Goal: Check status

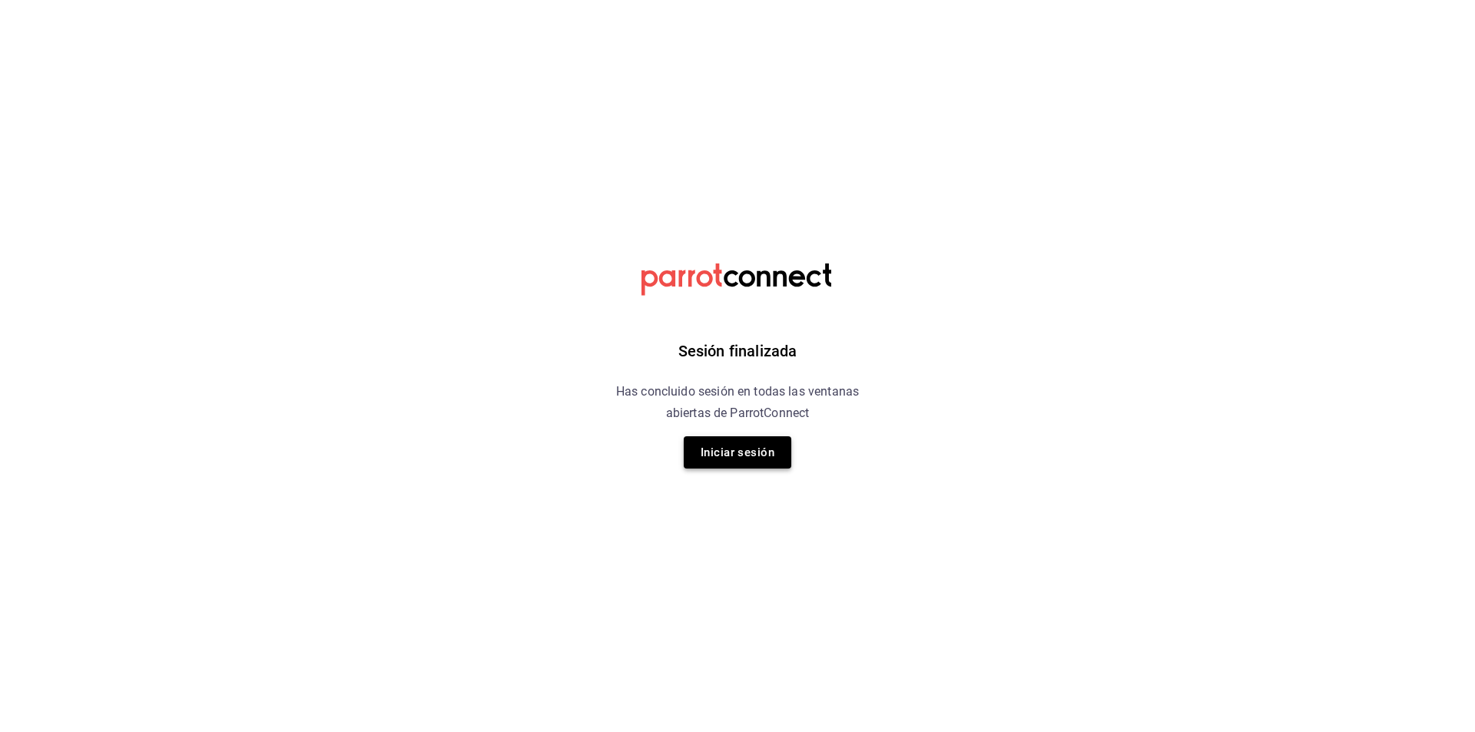
click at [707, 462] on button "Iniciar sesión" at bounding box center [738, 452] width 108 height 32
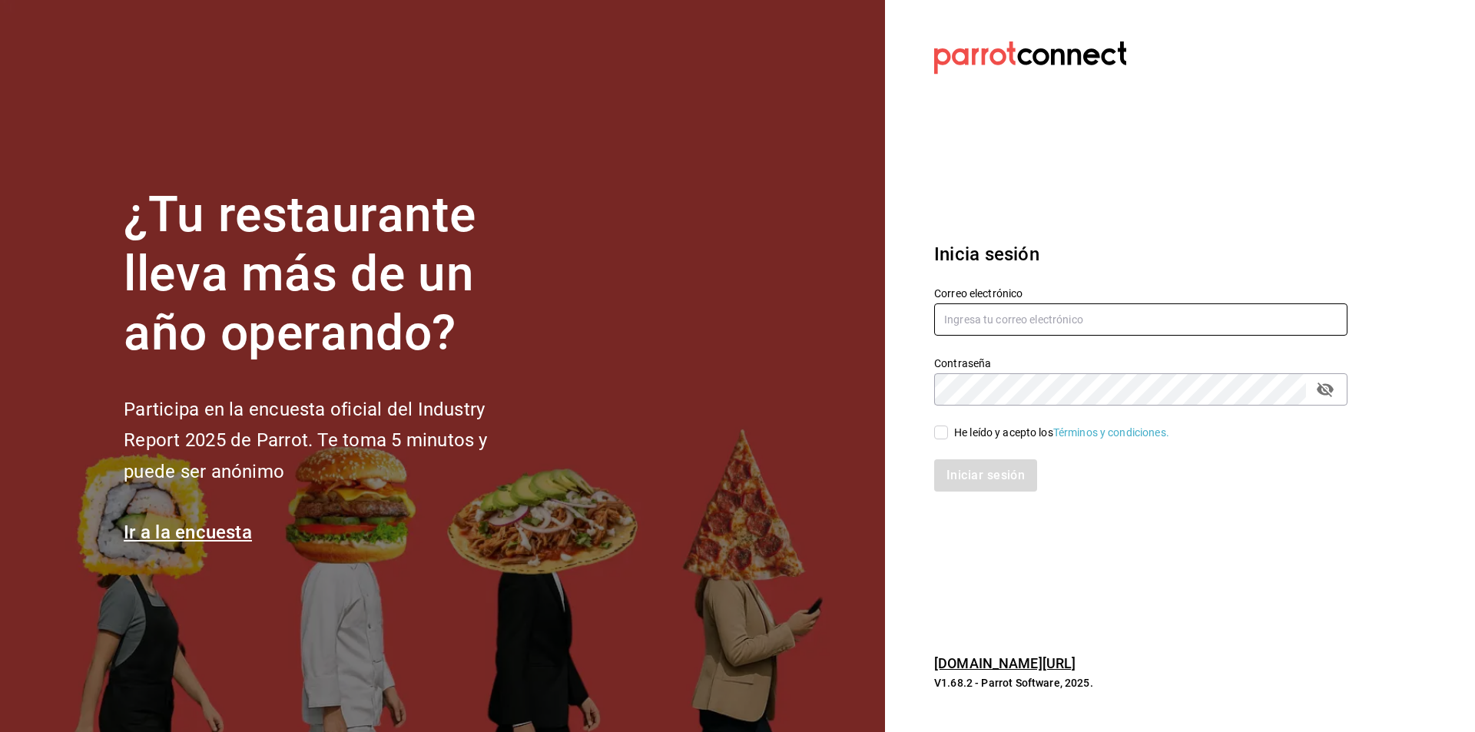
click at [988, 332] on input "text" at bounding box center [1140, 319] width 413 height 32
type input "contrerasperezcjcbtis13@gmail.com"
click at [1015, 430] on div "He leído y acepto los Términos y condiciones." at bounding box center [1061, 433] width 215 height 16
click at [948, 430] on input "He leído y acepto los Términos y condiciones." at bounding box center [941, 432] width 14 height 14
checkbox input "true"
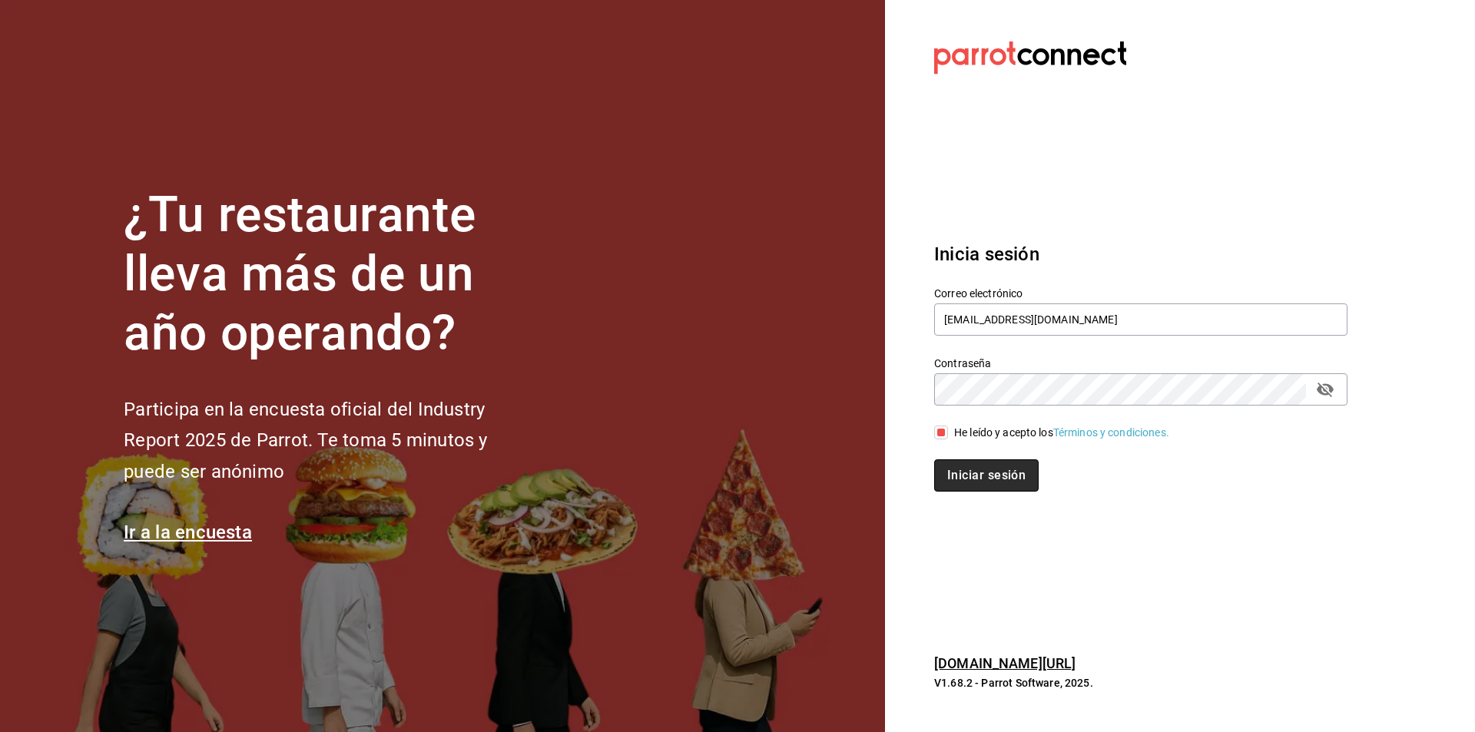
click at [1007, 463] on button "Iniciar sesión" at bounding box center [986, 475] width 104 height 32
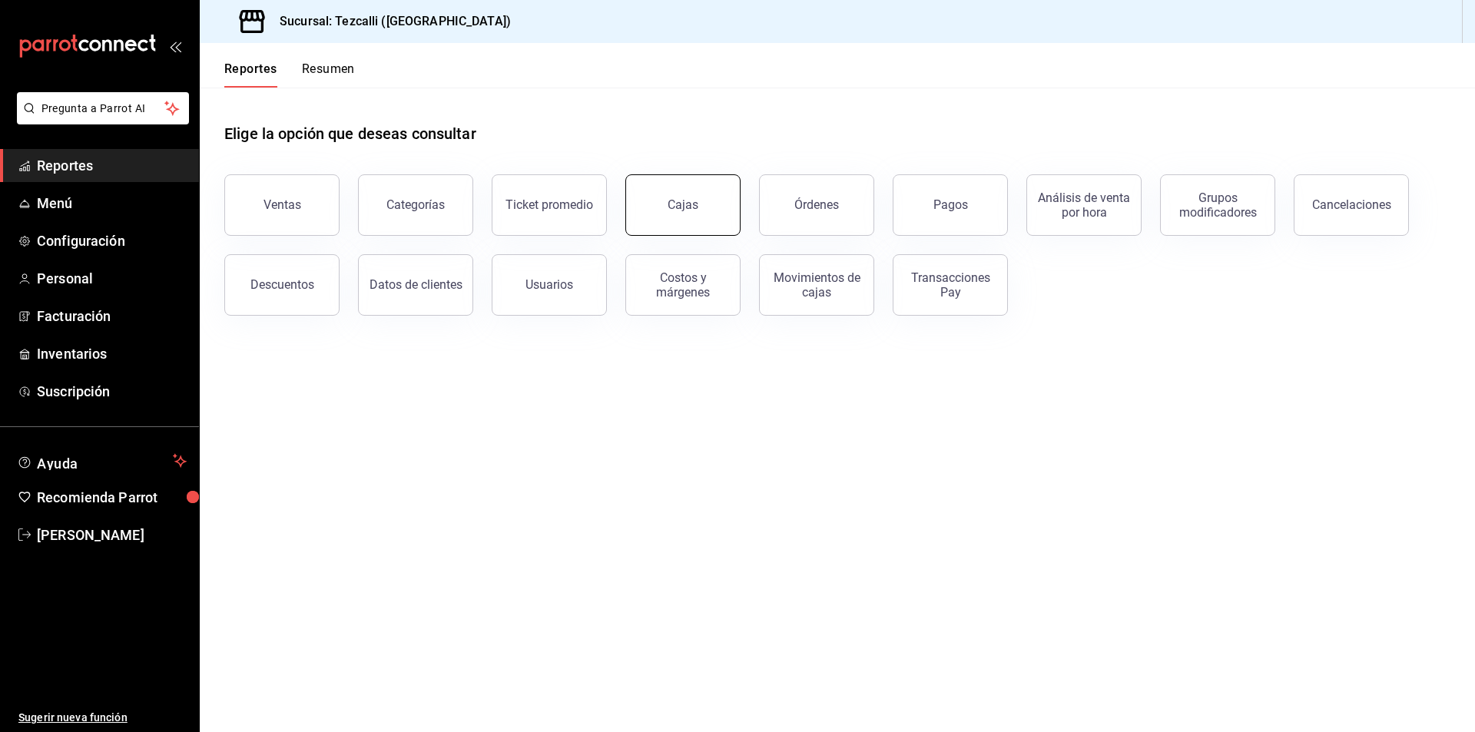
click at [702, 187] on button "Cajas" at bounding box center [682, 204] width 115 height 61
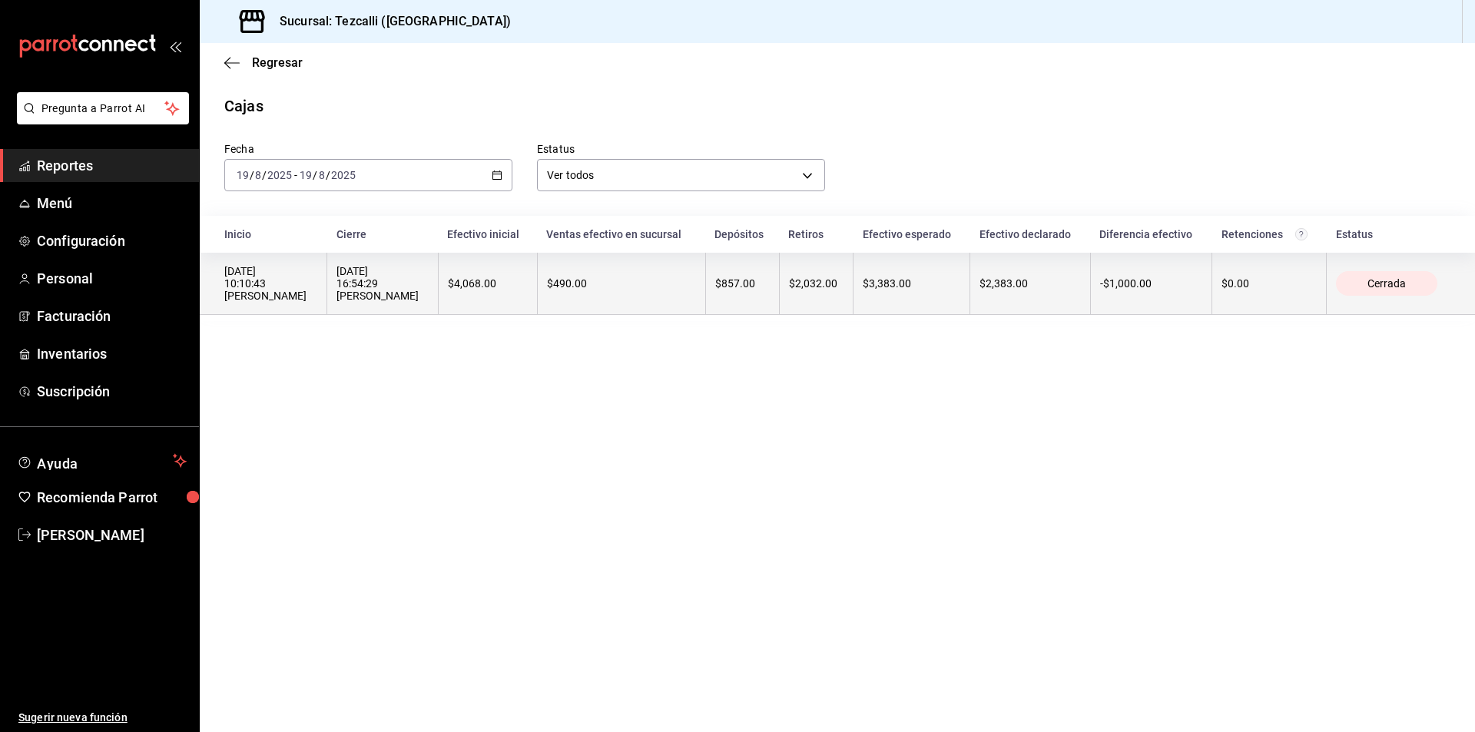
click at [1062, 290] on div "$2,383.00" at bounding box center [1029, 283] width 101 height 12
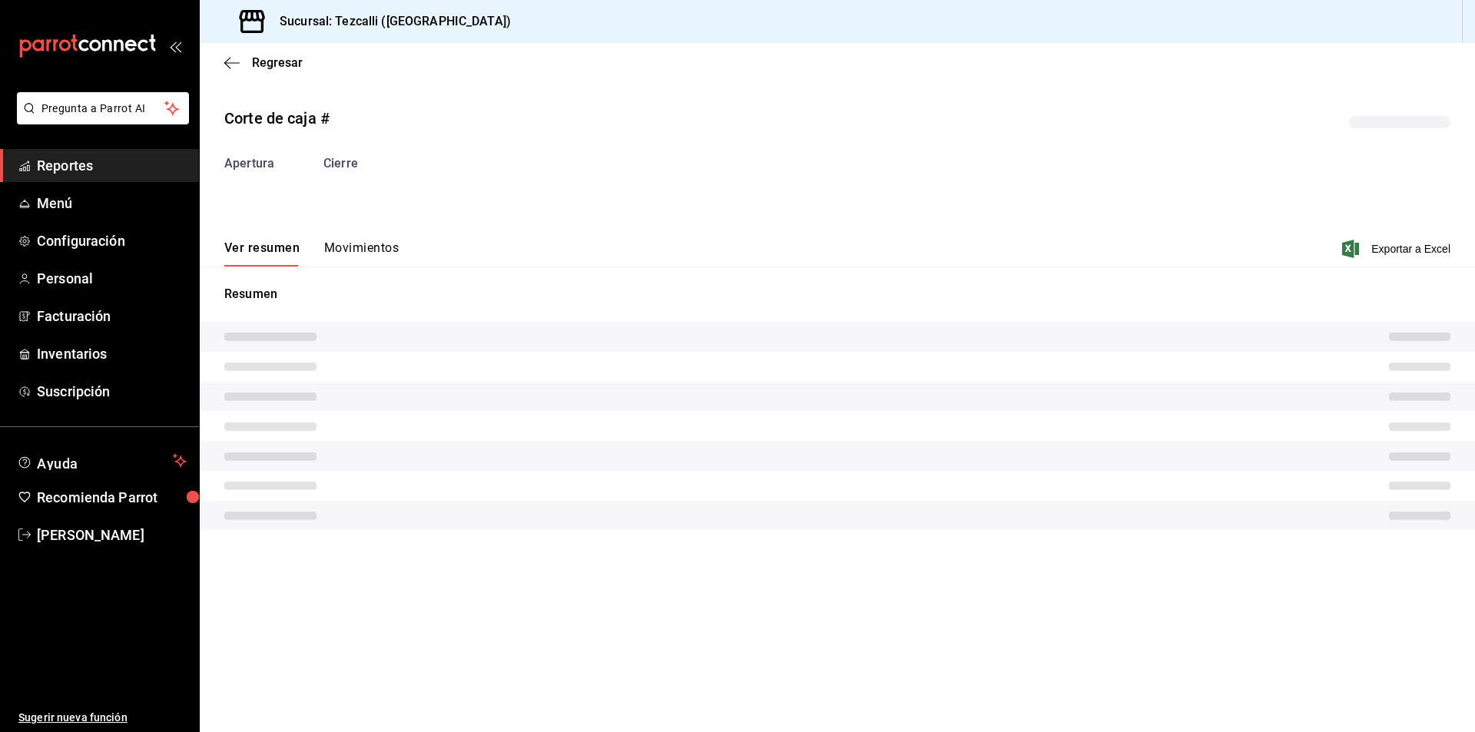
drag, startPoint x: 385, startPoint y: 273, endPoint x: 378, endPoint y: 267, distance: 8.8
click at [379, 270] on div "Resumen" at bounding box center [837, 407] width 1275 height 282
click at [377, 266] on div "Corte de caja # Apertura Cierre Ver resumen Movimientos Exportar a Excel Resumen" at bounding box center [837, 321] width 1275 height 454
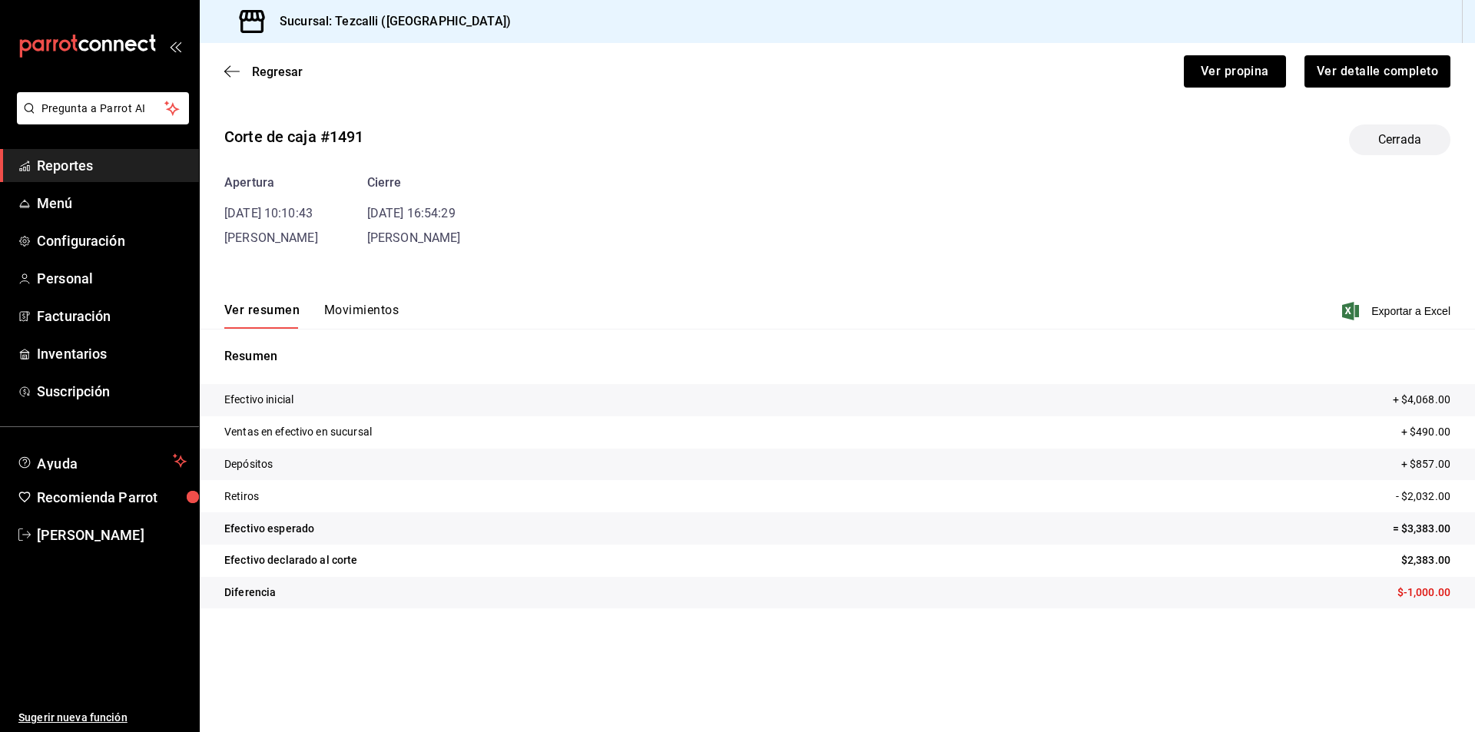
click at [368, 260] on div "Corte de caja #1491 Cerrada Apertura [DATE] 10:10:43 [PERSON_NAME] Cierre [DATE…" at bounding box center [837, 369] width 1275 height 515
click at [391, 296] on div "Ver resumen Movimientos Exportar a Excel" at bounding box center [837, 306] width 1275 height 45
click at [391, 308] on button "Movimientos" at bounding box center [361, 316] width 74 height 26
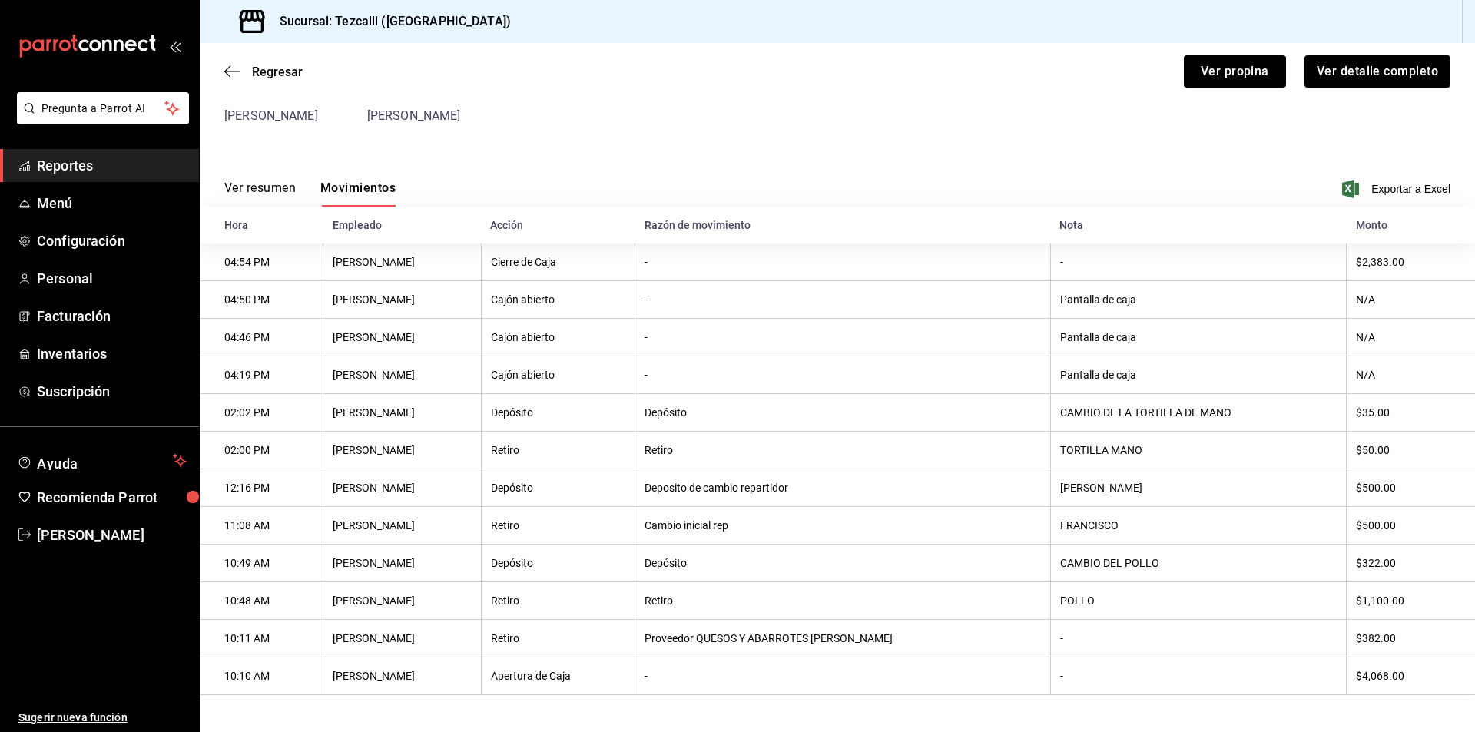
scroll to position [132, 0]
